Goal: Navigation & Orientation: Understand site structure

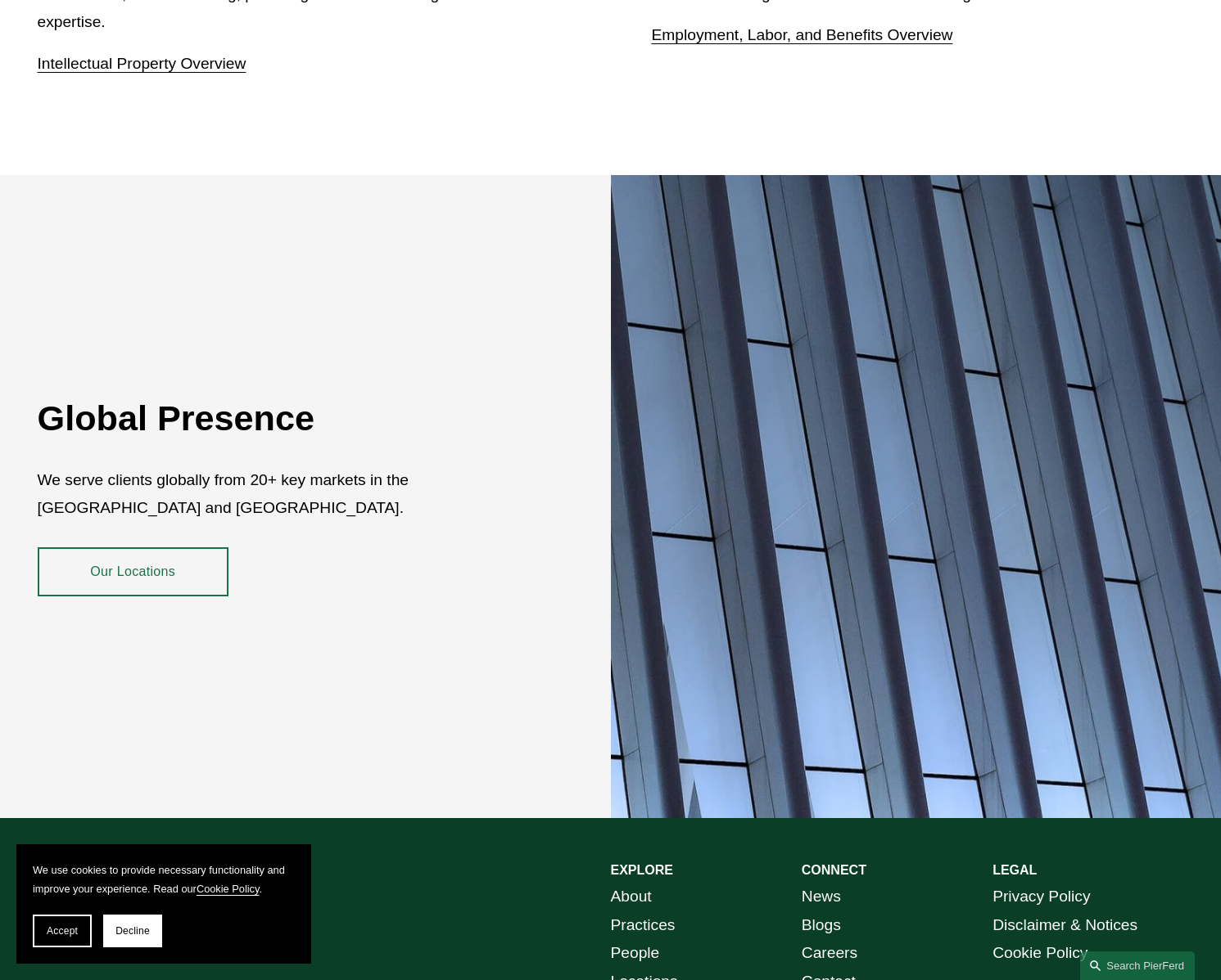
scroll to position [2897, 0]
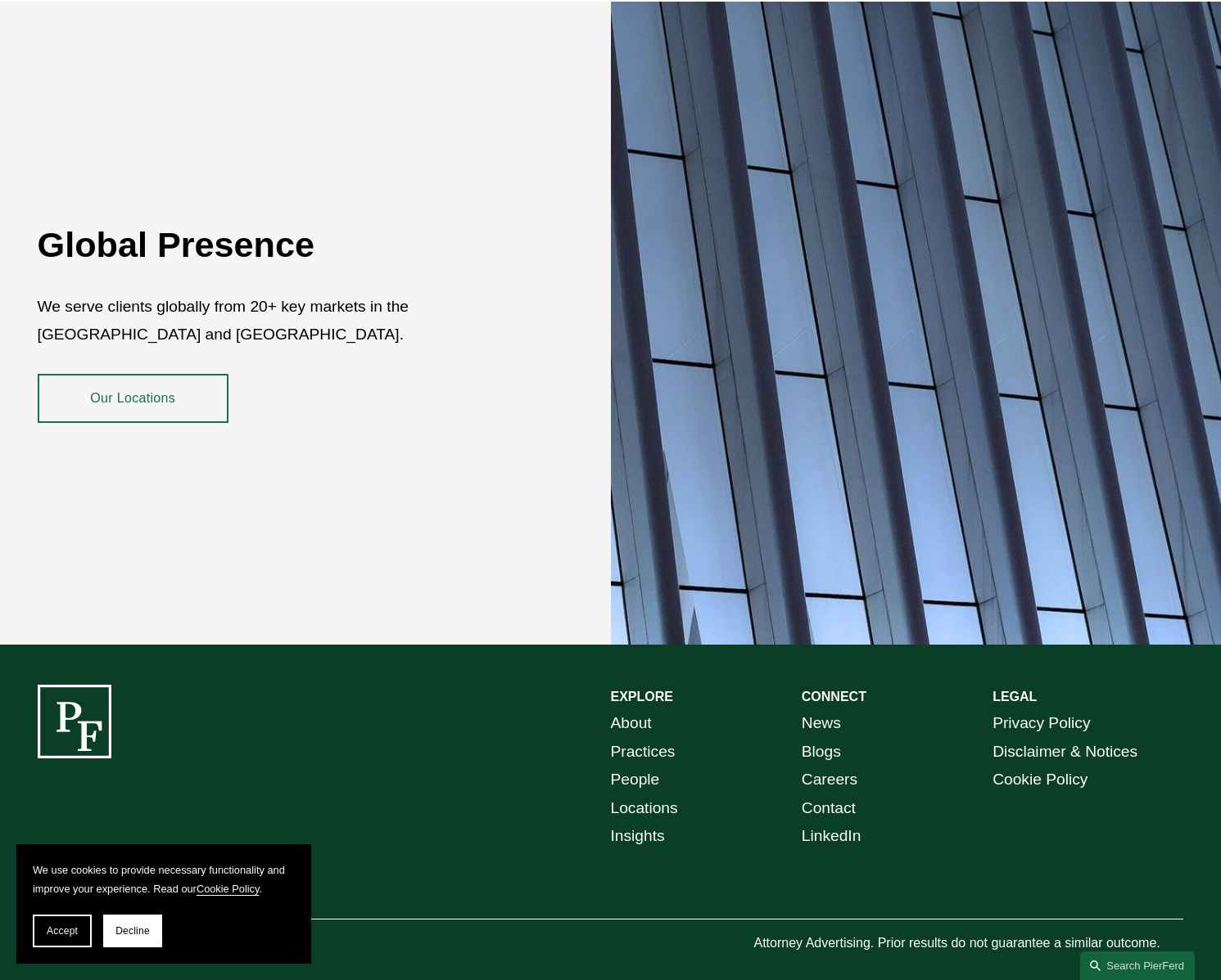
click at [634, 774] on link "People" at bounding box center [635, 780] width 49 height 29
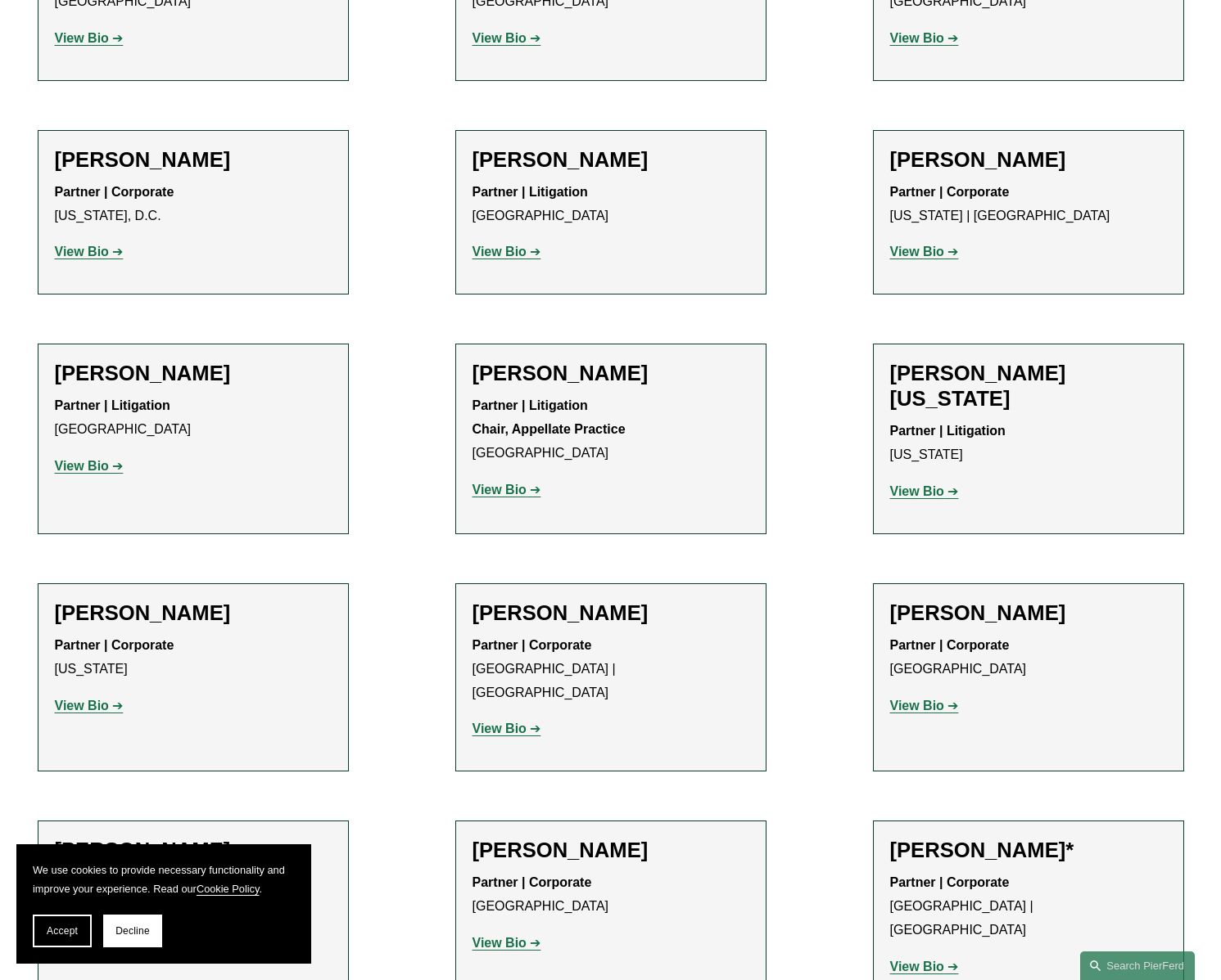
scroll to position [20020, 0]
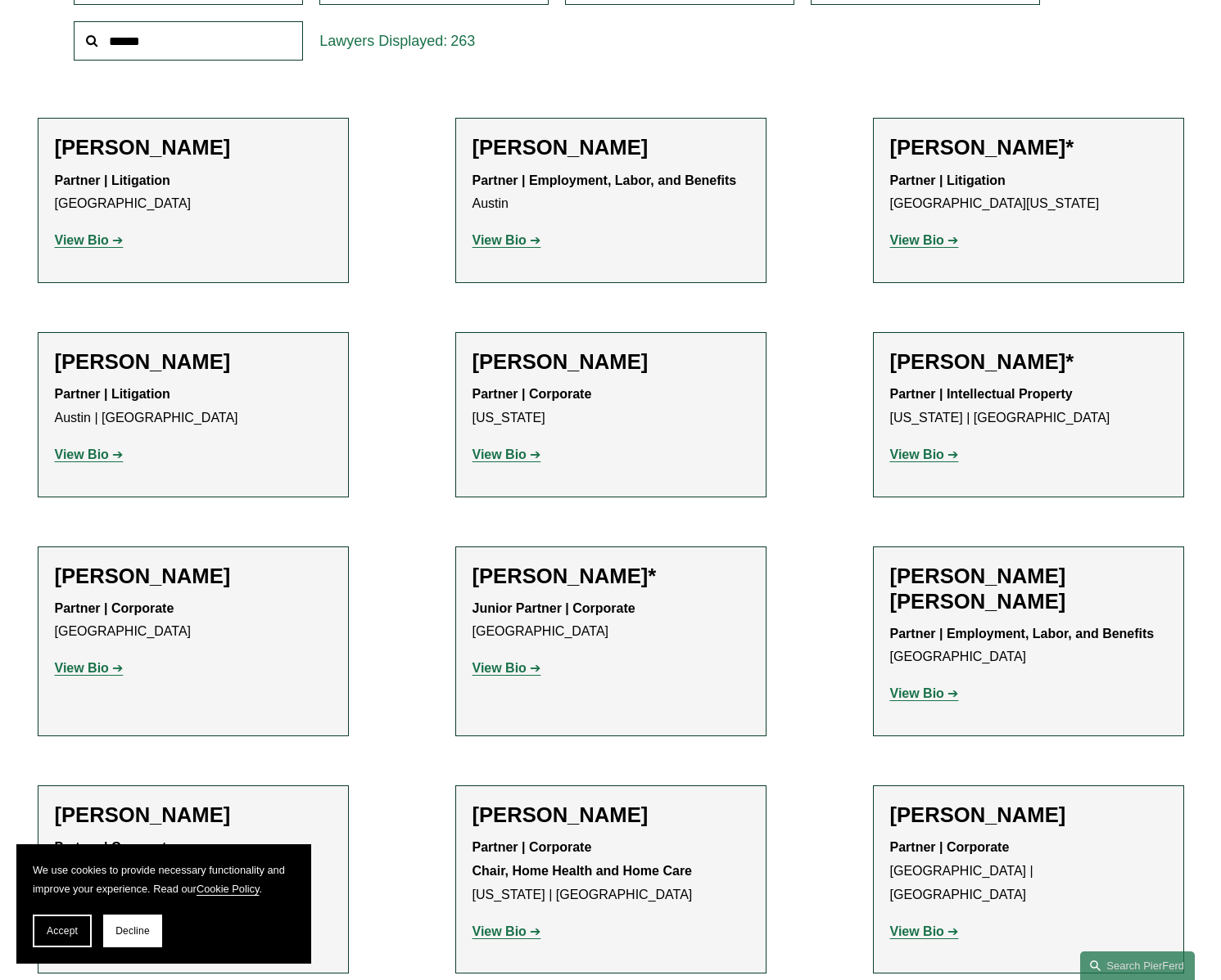
scroll to position [0, 0]
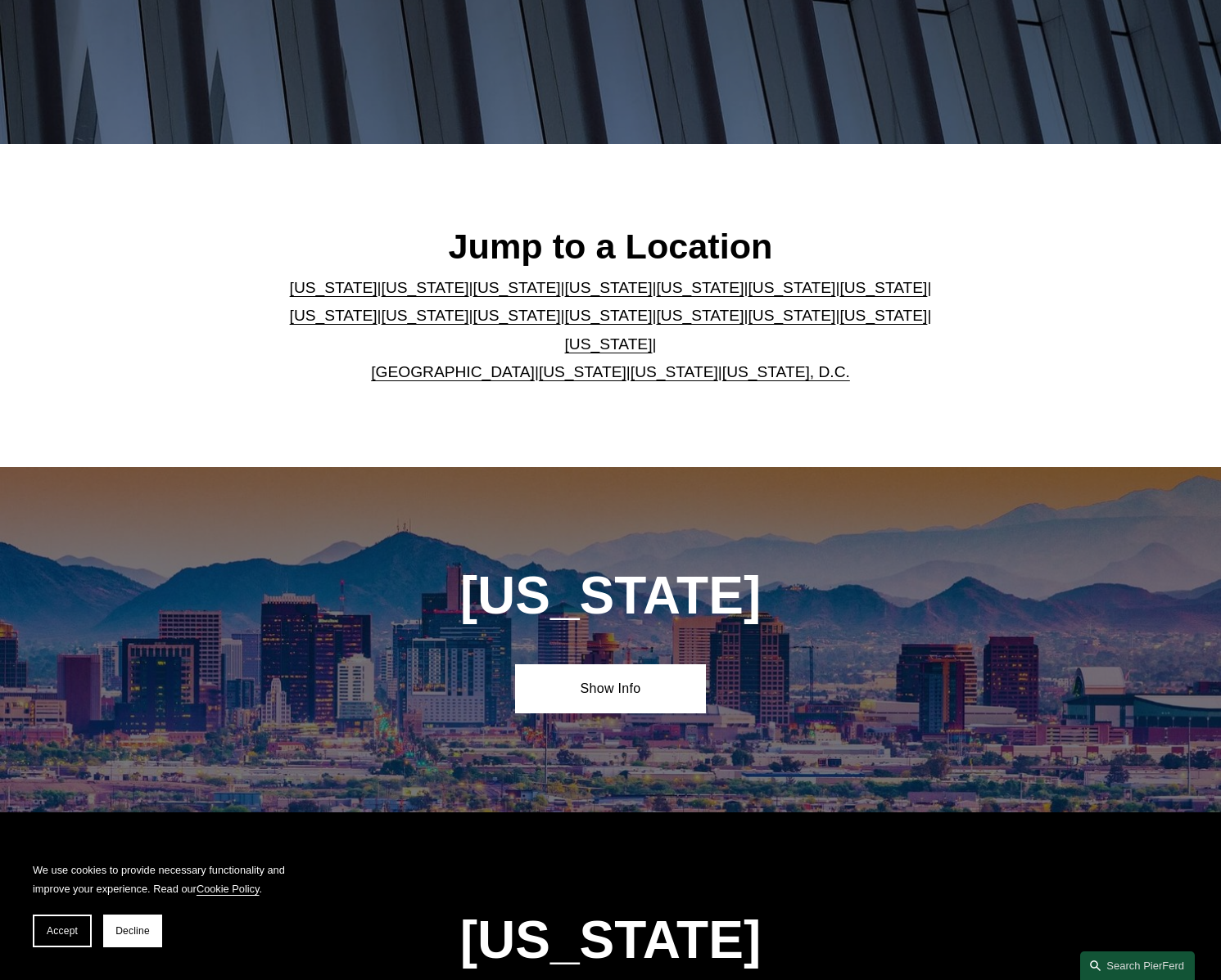
scroll to position [401, 0]
